Goal: Book appointment/travel/reservation

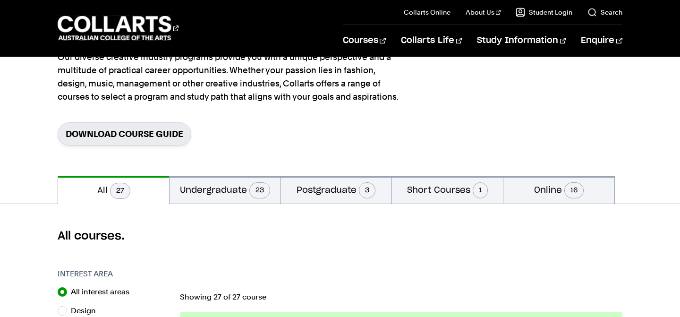
scroll to position [94, 0]
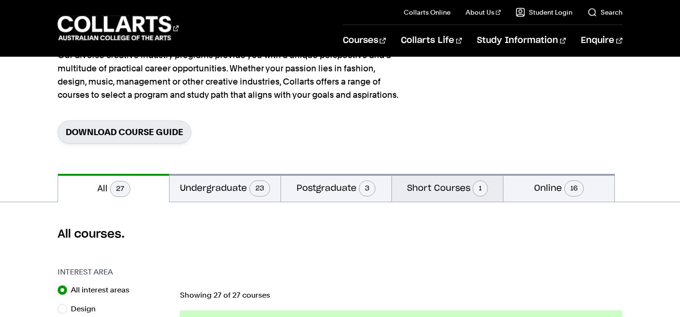
click at [446, 186] on button "Short Courses 1" at bounding box center [447, 188] width 111 height 28
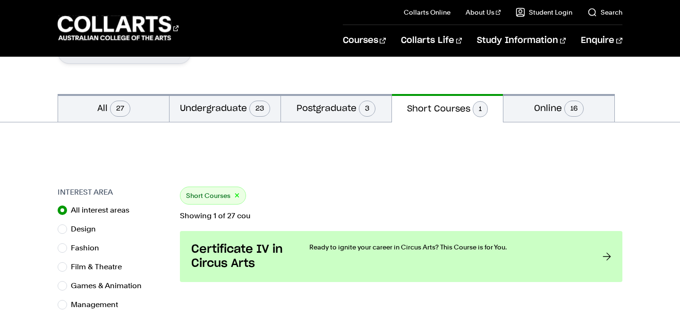
scroll to position [173, 0]
click at [62, 245] on input "Fashion" at bounding box center [62, 248] width 9 height 9
radio input "true"
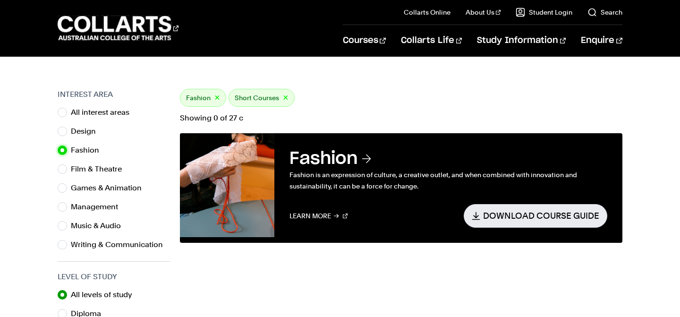
scroll to position [270, 0]
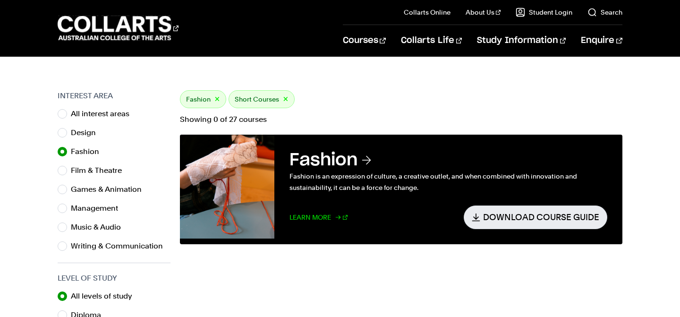
click at [304, 216] on link "Learn More" at bounding box center [319, 216] width 58 height 23
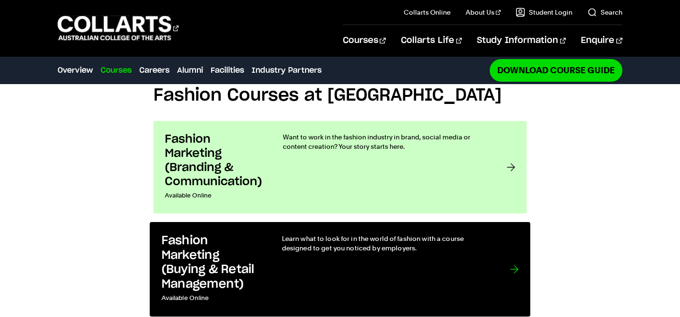
scroll to position [718, 0]
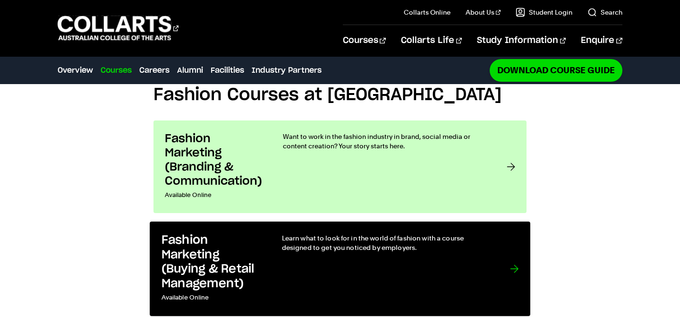
click at [516, 233] on div at bounding box center [514, 268] width 9 height 71
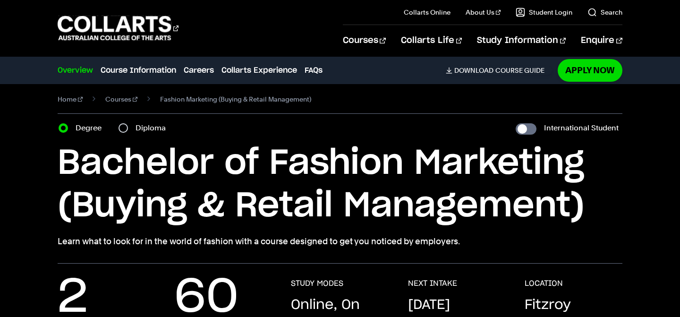
scroll to position [5, 0]
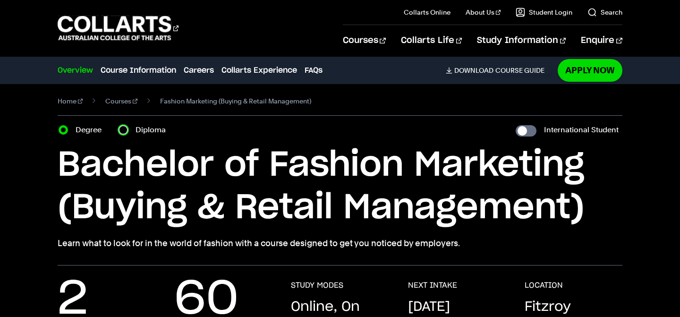
click at [124, 132] on input "Diploma" at bounding box center [123, 129] width 9 height 9
radio input "true"
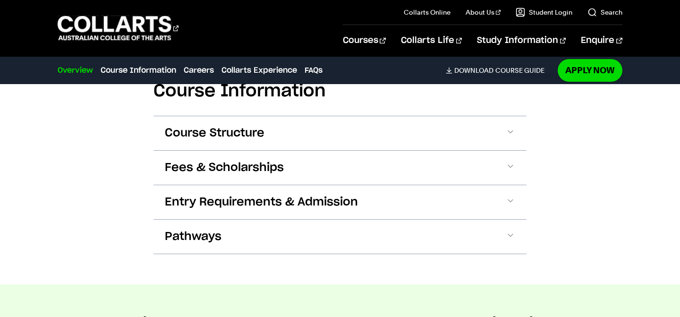
scroll to position [925, 0]
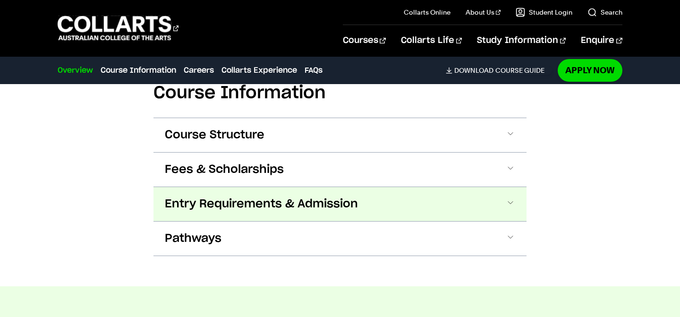
click at [0, 0] on button "Entry Requirements & Admission" at bounding box center [0, 0] width 0 height 0
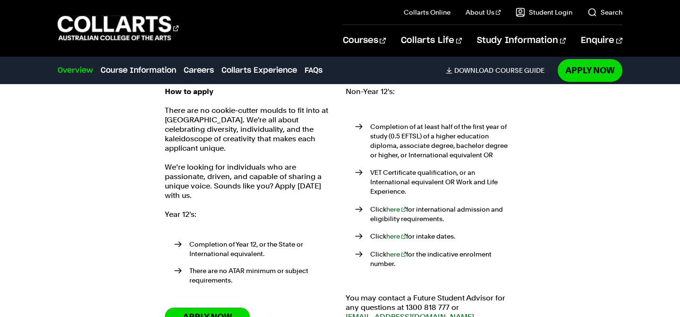
scroll to position [1070, 0]
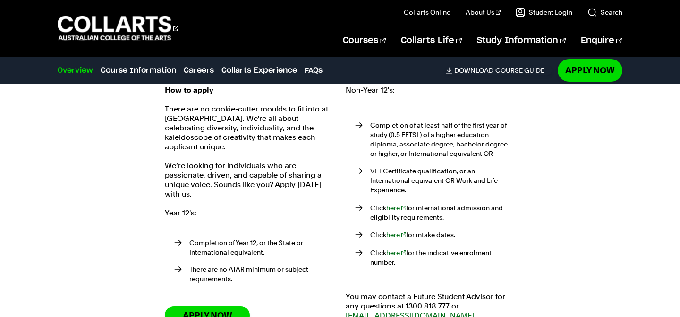
click at [503, 178] on p "VET Certificate qualification, or an International equivalent OR Work and Life …" at bounding box center [442, 180] width 145 height 28
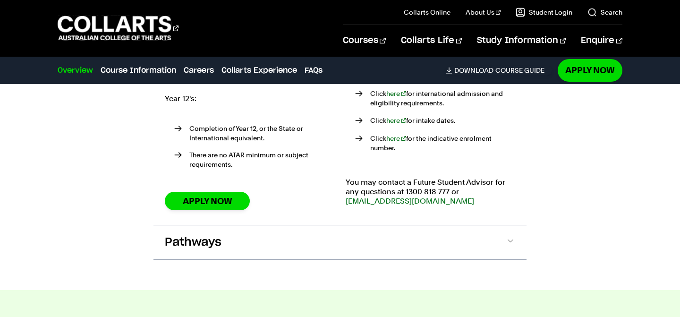
scroll to position [1186, 0]
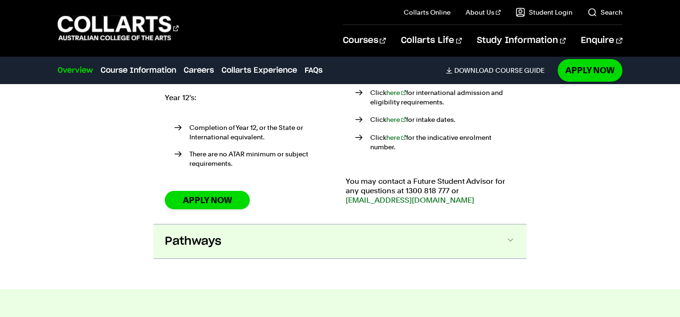
click at [0, 0] on span at bounding box center [0, 0] width 0 height 0
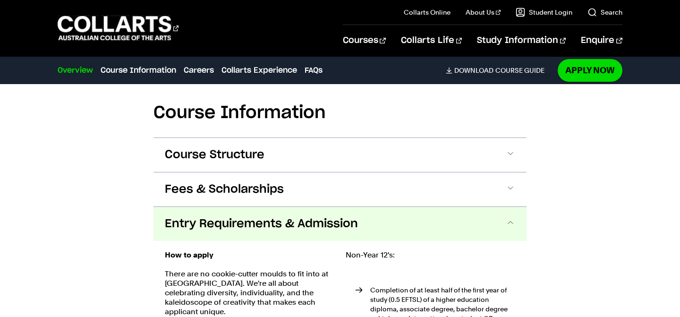
scroll to position [906, 0]
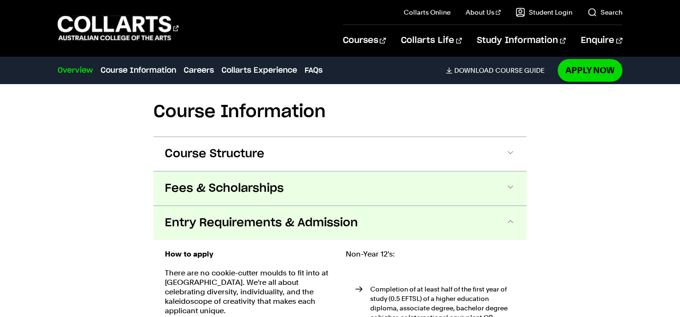
click at [0, 0] on span at bounding box center [0, 0] width 0 height 0
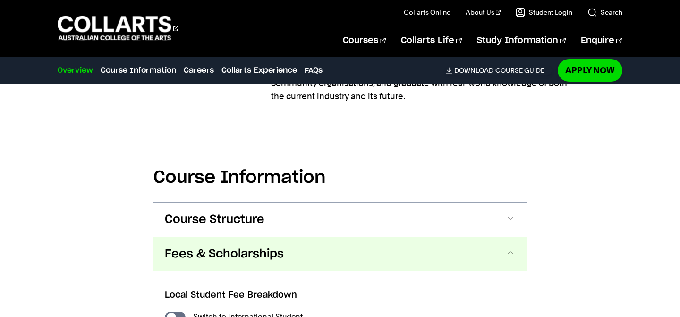
scroll to position [831, 0]
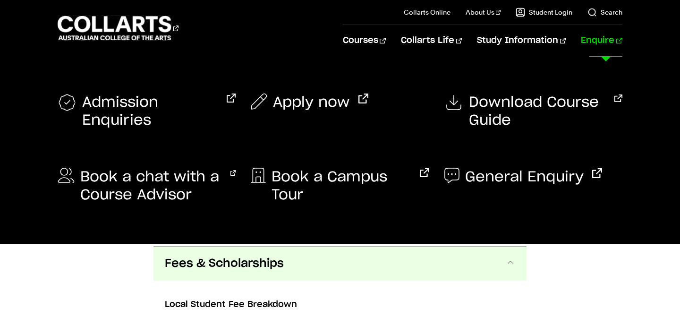
click at [605, 39] on link "Enquire" at bounding box center [601, 40] width 41 height 31
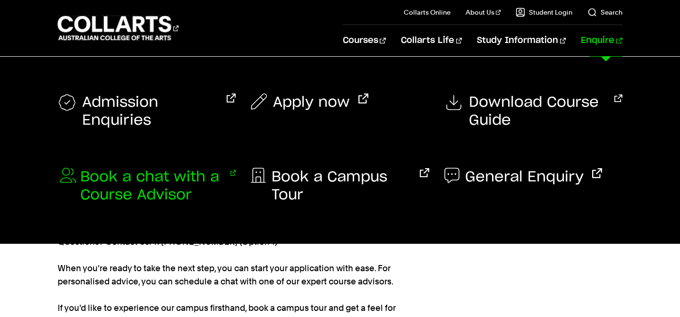
click at [157, 188] on span "Book a chat with a Course Advisor" at bounding box center [150, 186] width 141 height 36
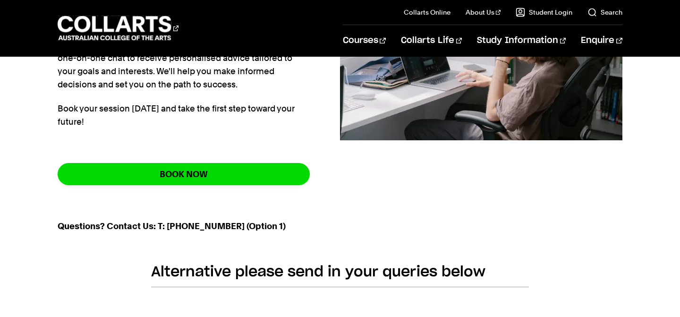
scroll to position [258, 0]
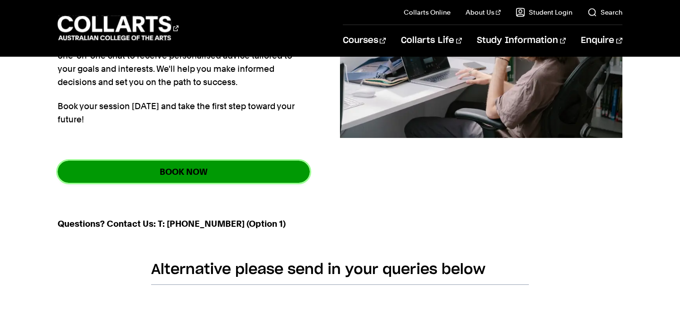
click at [181, 170] on link "BOOK NOW" at bounding box center [184, 172] width 252 height 22
